Goal: Task Accomplishment & Management: Manage account settings

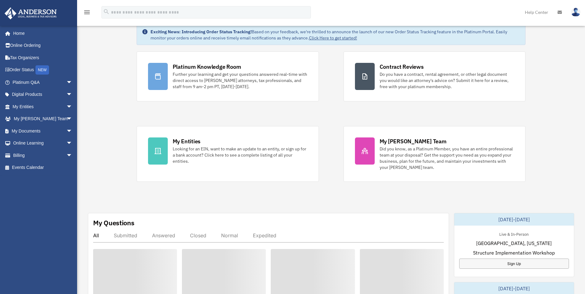
scroll to position [93, 0]
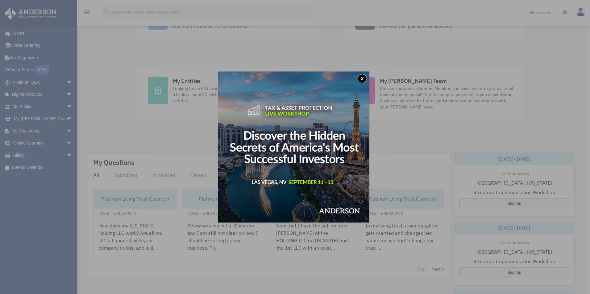
click at [363, 78] on button "x" at bounding box center [362, 78] width 9 height 9
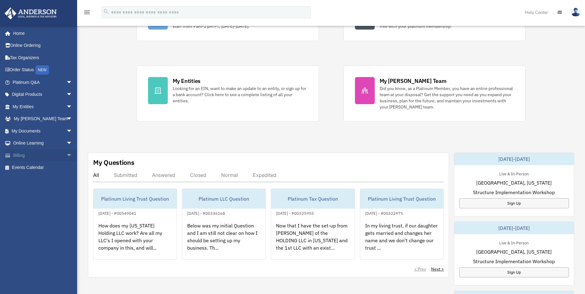
click at [22, 157] on link "Billing arrow_drop_down" at bounding box center [42, 155] width 77 height 12
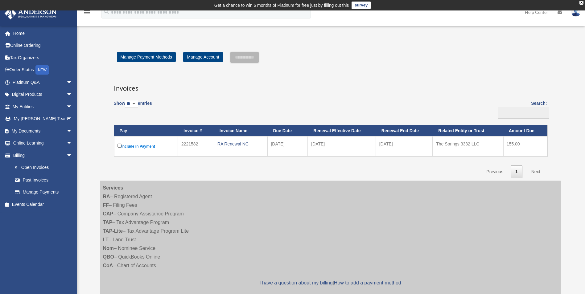
click at [577, 14] on img at bounding box center [575, 12] width 9 height 9
click at [467, 55] on link "Logout" at bounding box center [476, 54] width 62 height 13
